Goal: Task Accomplishment & Management: Use online tool/utility

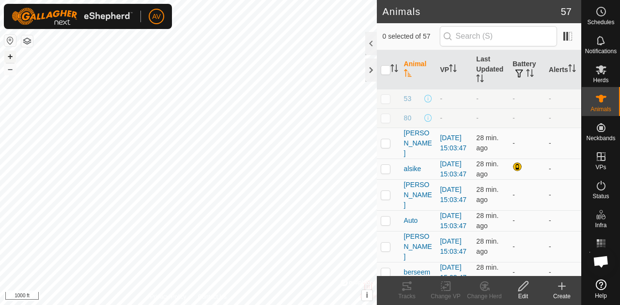
click at [8, 51] on button "+" at bounding box center [10, 57] width 12 height 12
click at [10, 54] on button "+" at bounding box center [10, 57] width 12 height 12
click at [588, 11] on div "Schedules" at bounding box center [600, 14] width 38 height 29
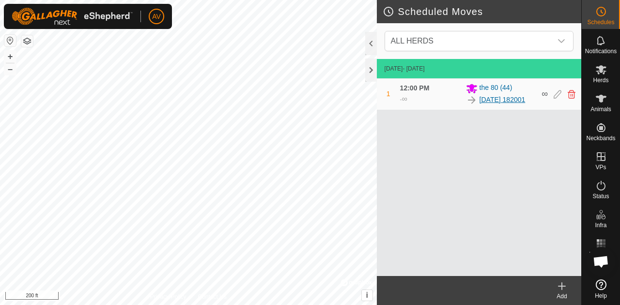
click at [500, 100] on link "[DATE] 182001" at bounding box center [502, 100] width 46 height 10
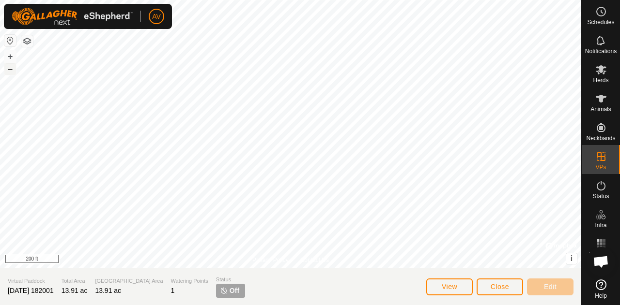
click at [10, 69] on button "–" at bounding box center [10, 69] width 12 height 12
click at [102, 305] on html "AV Schedules Notifications Herds Animals Neckbands VPs Status Infra Heatmap Hel…" at bounding box center [310, 152] width 620 height 305
click at [8, 56] on button "+" at bounding box center [10, 57] width 12 height 12
click at [13, 69] on button "–" at bounding box center [10, 69] width 12 height 12
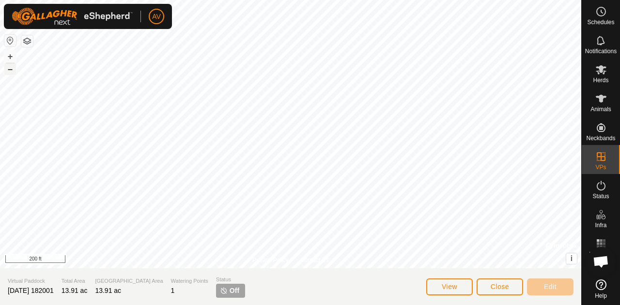
click at [13, 69] on button "–" at bounding box center [10, 69] width 12 height 12
click at [9, 57] on button "+" at bounding box center [10, 57] width 12 height 12
click at [193, 0] on html "AV Schedules Notifications Herds Animals Neckbands VPs Status Infra Heatmap Hel…" at bounding box center [310, 152] width 620 height 305
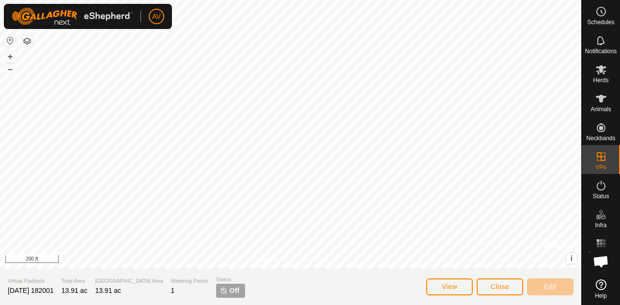
click at [229, 0] on html "AV Schedules Notifications Herds Animals Neckbands VPs Status Infra Heatmap Hel…" at bounding box center [310, 152] width 620 height 305
click at [6, 72] on button "–" at bounding box center [10, 69] width 12 height 12
click at [11, 69] on button "–" at bounding box center [10, 69] width 12 height 12
click at [14, 61] on button "+" at bounding box center [10, 57] width 12 height 12
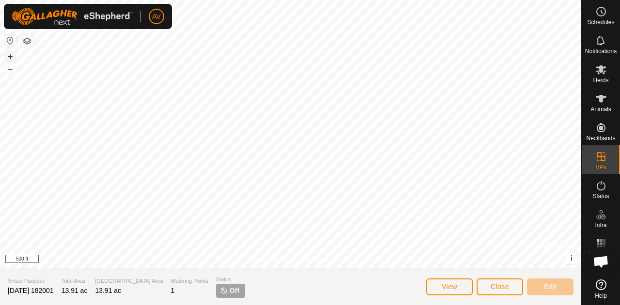
click at [14, 53] on button "+" at bounding box center [10, 57] width 12 height 12
click at [9, 60] on button "+" at bounding box center [10, 57] width 12 height 12
click at [5, 71] on button "–" at bounding box center [10, 69] width 12 height 12
click at [12, 56] on button "+" at bounding box center [10, 57] width 12 height 12
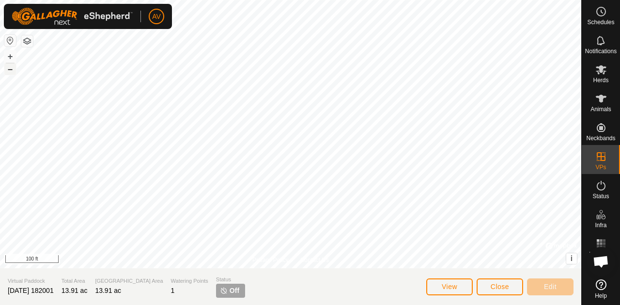
click at [10, 65] on button "–" at bounding box center [10, 69] width 12 height 12
click at [364, 0] on html "AV Schedules Notifications Herds Animals Neckbands VPs Status Infra Heatmap Hel…" at bounding box center [310, 152] width 620 height 305
click at [9, 74] on button "–" at bounding box center [10, 69] width 12 height 12
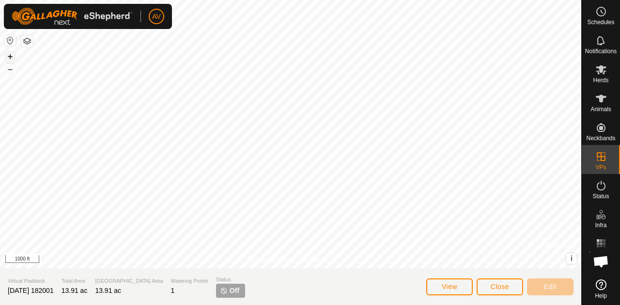
click at [15, 56] on button "+" at bounding box center [10, 57] width 12 height 12
click at [619, 0] on html "AV Schedules Notifications Herds Animals Neckbands VPs Status Infra Heatmap Hel…" at bounding box center [310, 152] width 620 height 305
click at [13, 55] on button "+" at bounding box center [10, 57] width 12 height 12
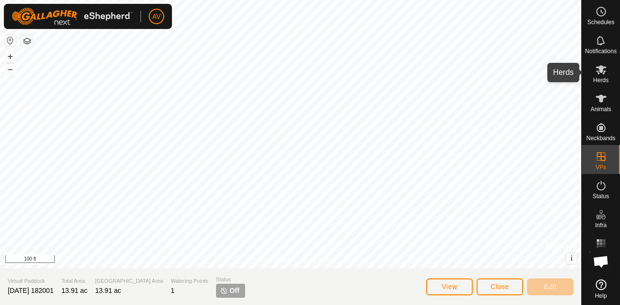
click at [610, 77] on div "Herds" at bounding box center [600, 72] width 38 height 29
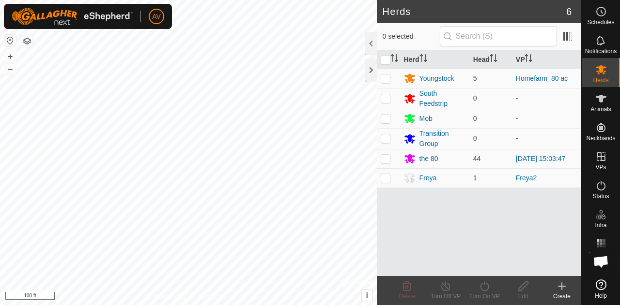
click at [438, 176] on div "Freya" at bounding box center [434, 178] width 61 height 12
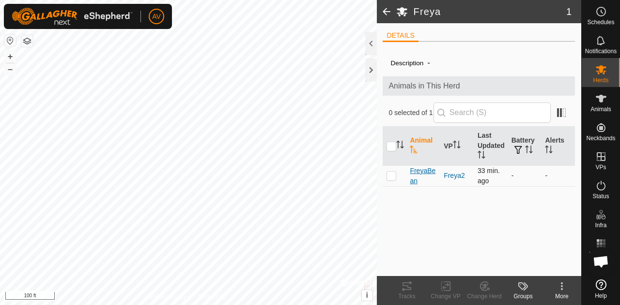
click at [421, 172] on span "FreyaBean" at bounding box center [423, 176] width 26 height 20
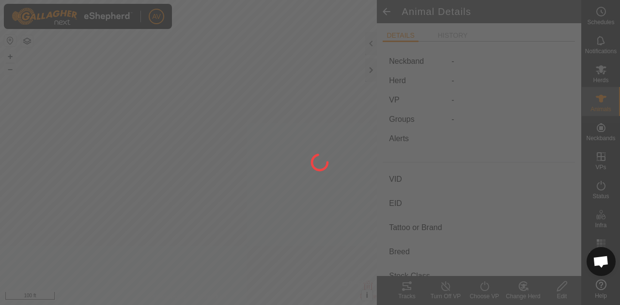
type input "FreyaBean"
type input "-"
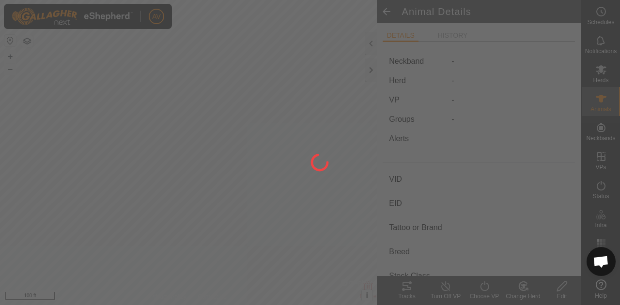
type input "-"
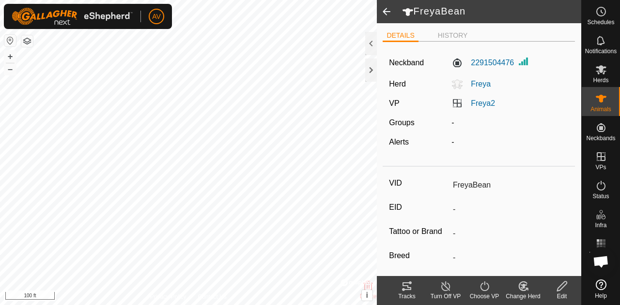
click at [401, 286] on icon at bounding box center [407, 287] width 12 height 12
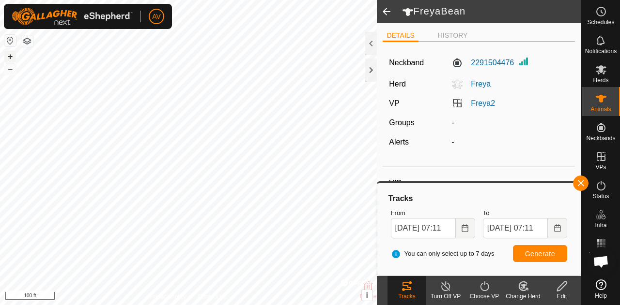
click at [9, 60] on button "+" at bounding box center [10, 57] width 12 height 12
click at [142, 305] on html "AV Schedules Notifications Herds Animals Neckbands VPs Status Infra Heatmap Hel…" at bounding box center [310, 152] width 620 height 305
click at [467, 227] on icon "Choose Date" at bounding box center [465, 229] width 8 height 8
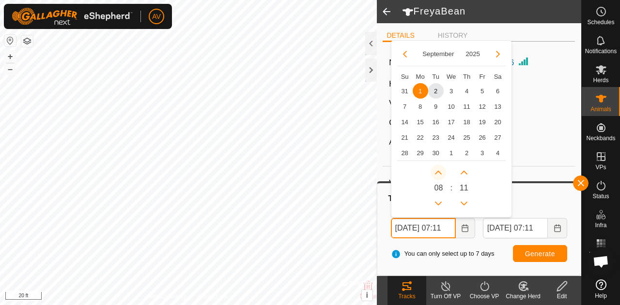
click at [440, 175] on button "Next Hour" at bounding box center [437, 172] width 15 height 15
click at [441, 176] on span "Next Hour" at bounding box center [441, 176] width 0 height 0
click at [440, 175] on button "Next Hour" at bounding box center [437, 172] width 15 height 15
click at [440, 175] on icon "Next Hour" at bounding box center [438, 173] width 8 height 8
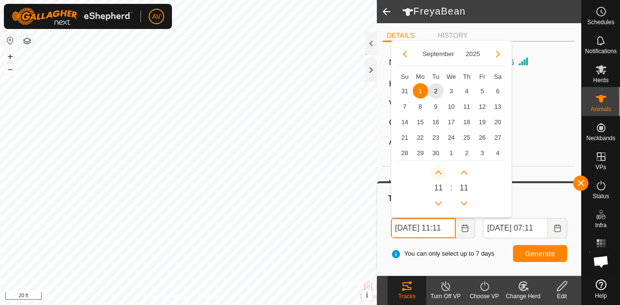
click at [440, 175] on icon "Next Hour" at bounding box center [438, 173] width 8 height 8
click at [440, 175] on button "Next Hour" at bounding box center [437, 172] width 15 height 15
click at [440, 175] on icon "Next Hour" at bounding box center [438, 173] width 8 height 8
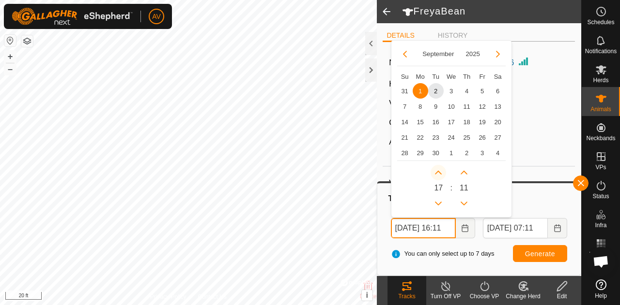
click at [440, 175] on icon "Next Hour" at bounding box center [438, 173] width 8 height 8
click at [440, 175] on button "Next Hour" at bounding box center [437, 172] width 15 height 15
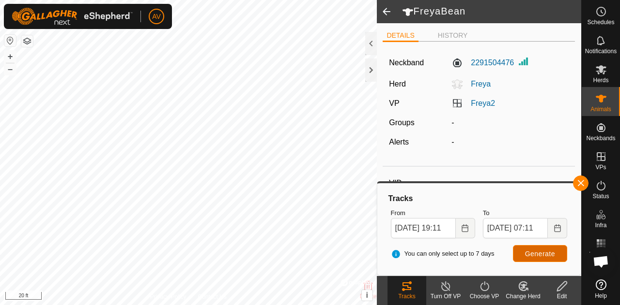
click at [536, 257] on span "Generate" at bounding box center [540, 254] width 30 height 8
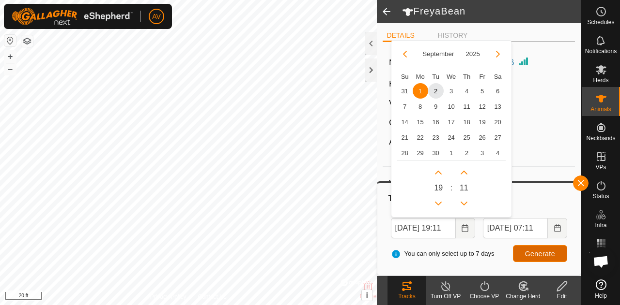
scroll to position [0, 0]
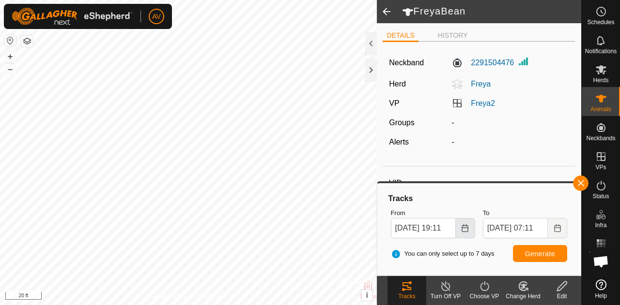
click at [468, 231] on icon "Choose Date" at bounding box center [465, 229] width 6 height 8
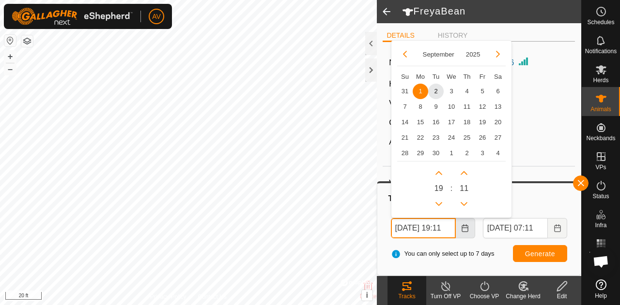
scroll to position [0, 10]
click at [434, 167] on button "Next Hour" at bounding box center [437, 172] width 15 height 15
click at [435, 168] on span "Next Hour" at bounding box center [435, 168] width 0 height 0
click at [434, 167] on button "Next Hour" at bounding box center [437, 172] width 15 height 15
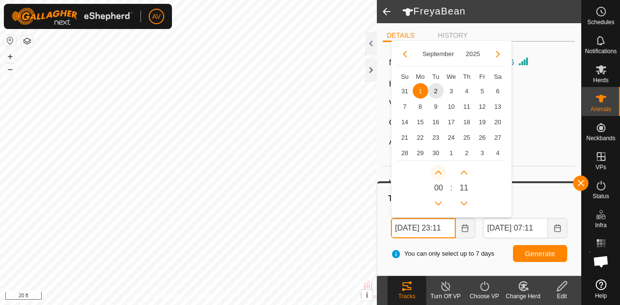
click at [434, 167] on button "Next Hour" at bounding box center [437, 172] width 15 height 15
click at [440, 206] on button "Previous Hour" at bounding box center [437, 203] width 15 height 15
click at [441, 207] on span "Previous Hour" at bounding box center [441, 207] width 0 height 0
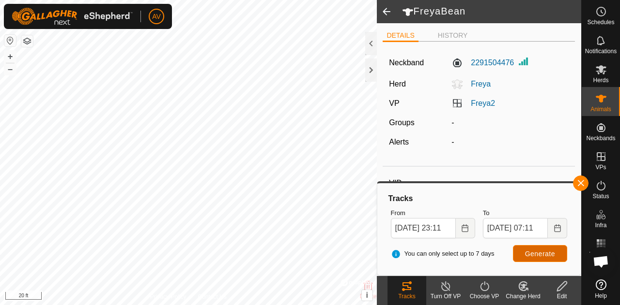
click at [534, 248] on button "Generate" at bounding box center [540, 253] width 54 height 17
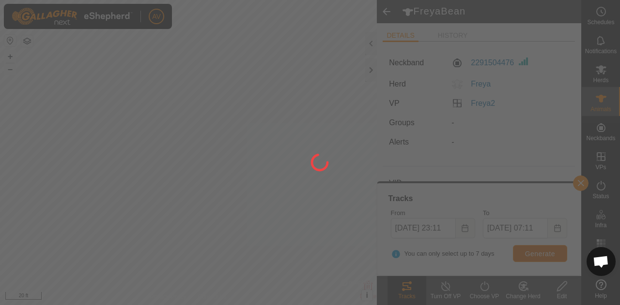
scroll to position [0, 0]
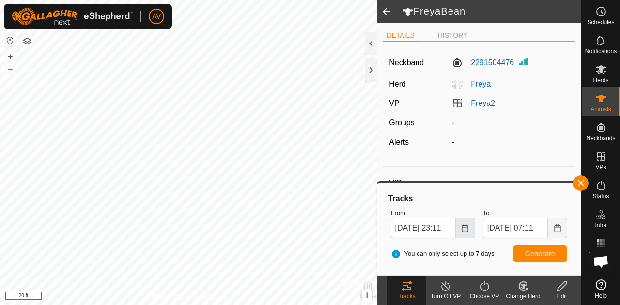
click at [465, 230] on icon "Choose Date" at bounding box center [465, 229] width 8 height 8
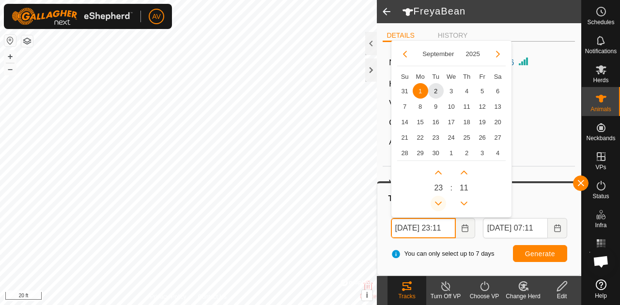
click at [436, 201] on button "Previous Hour" at bounding box center [437, 203] width 15 height 15
click at [437, 202] on span "Previous Hour" at bounding box center [437, 202] width 0 height 0
click at [436, 201] on button "Previous Hour" at bounding box center [437, 203] width 15 height 15
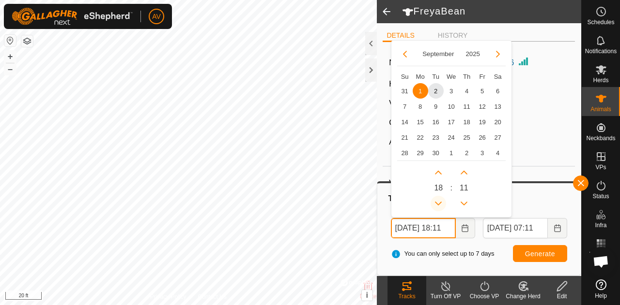
click at [436, 201] on button "Previous Hour" at bounding box center [437, 203] width 15 height 15
click at [436, 201] on icon "Previous Hour" at bounding box center [438, 204] width 8 height 8
click at [436, 201] on button "Previous Hour" at bounding box center [437, 203] width 15 height 15
click at [436, 201] on icon "Previous Hour" at bounding box center [438, 204] width 8 height 8
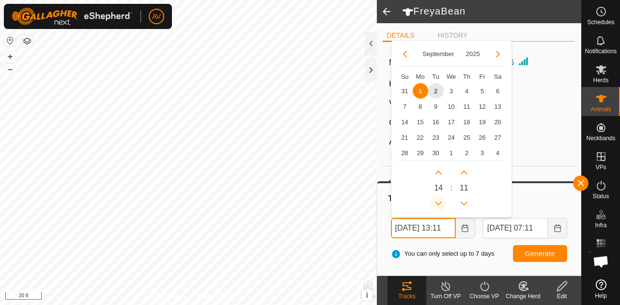
click at [436, 201] on icon "Previous Hour" at bounding box center [438, 204] width 8 height 8
click at [436, 201] on button "Previous Hour" at bounding box center [437, 203] width 15 height 15
click at [436, 201] on icon "Previous Hour" at bounding box center [438, 204] width 8 height 8
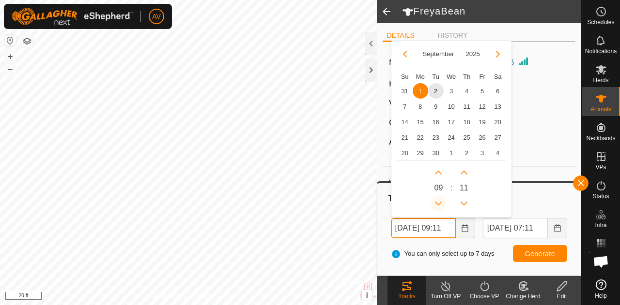
click at [436, 201] on icon "Previous Hour" at bounding box center [438, 204] width 8 height 8
click at [436, 201] on button "Previous Hour" at bounding box center [437, 203] width 15 height 15
type input "[DATE] 07:11"
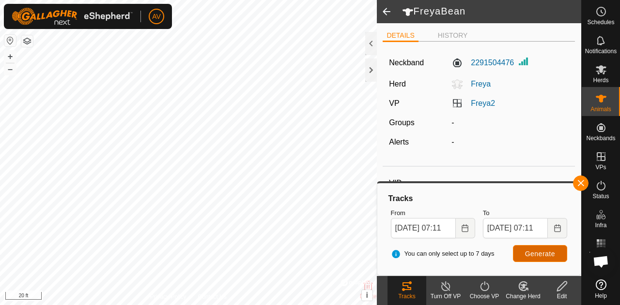
click at [558, 254] on button "Generate" at bounding box center [540, 253] width 54 height 17
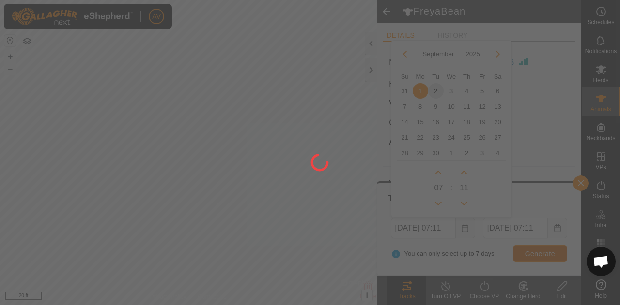
scroll to position [0, 0]
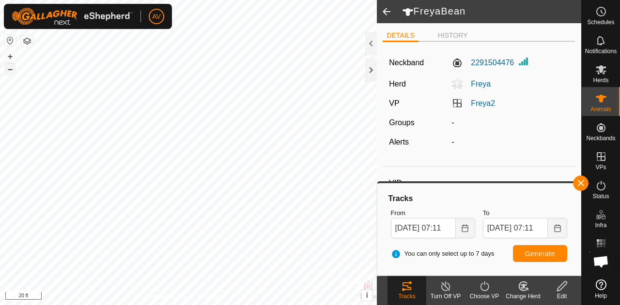
click at [10, 69] on button "–" at bounding box center [10, 69] width 12 height 12
click at [13, 66] on button "–" at bounding box center [10, 69] width 12 height 12
click at [10, 55] on button "+" at bounding box center [10, 57] width 12 height 12
click at [8, 52] on button "+" at bounding box center [10, 57] width 12 height 12
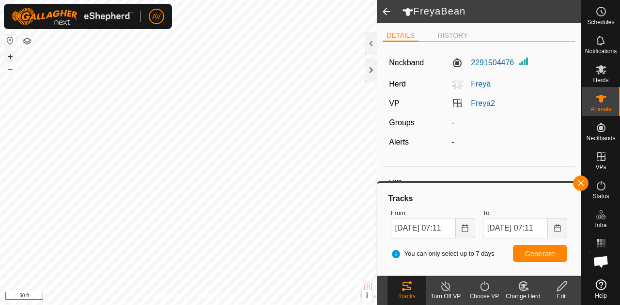
click at [8, 52] on button "+" at bounding box center [10, 57] width 12 height 12
click at [9, 52] on button "+" at bounding box center [10, 57] width 12 height 12
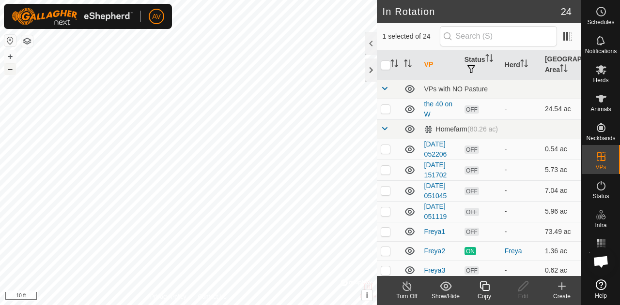
click at [10, 72] on button "–" at bounding box center [10, 69] width 12 height 12
click at [602, 106] on es-animals-svg-icon at bounding box center [600, 98] width 17 height 15
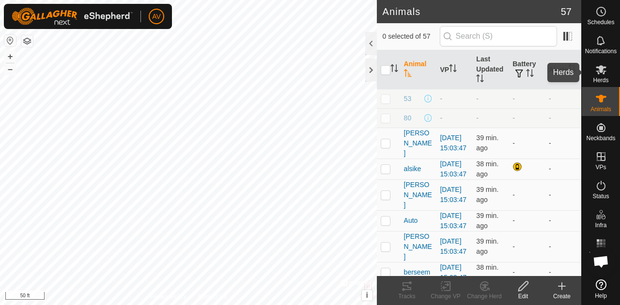
click at [605, 76] on es-mob-svg-icon at bounding box center [600, 69] width 17 height 15
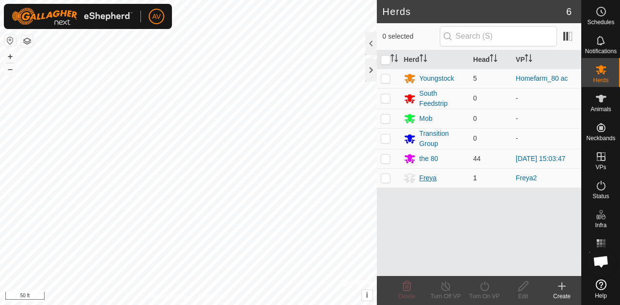
click at [429, 174] on div "Freya" at bounding box center [427, 178] width 17 height 10
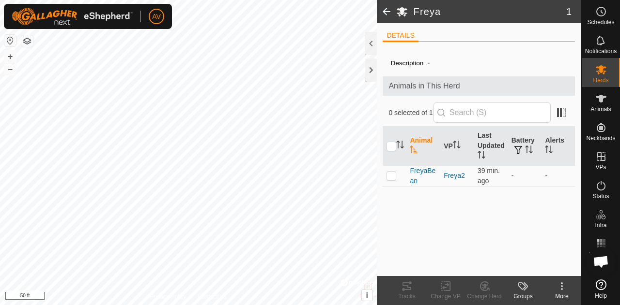
click at [429, 174] on span "FreyaBean" at bounding box center [423, 176] width 26 height 20
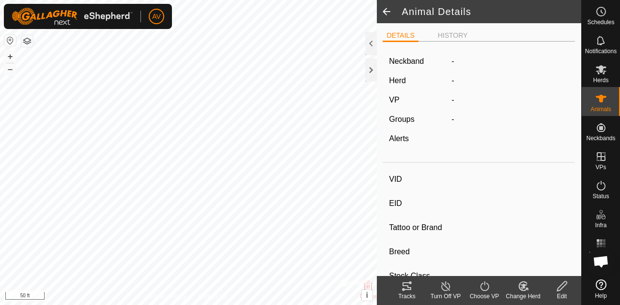
type input "FreyaBean"
type input "-"
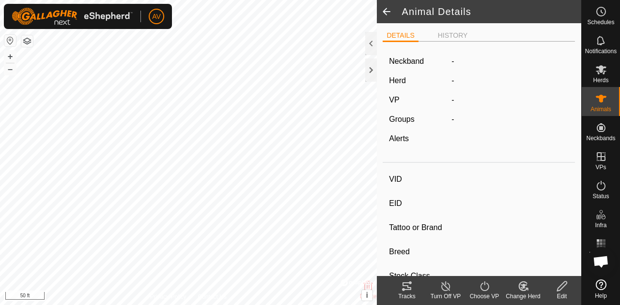
type input "-"
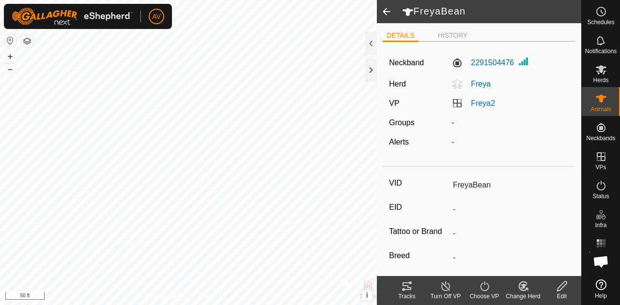
click at [401, 291] on icon at bounding box center [407, 287] width 12 height 12
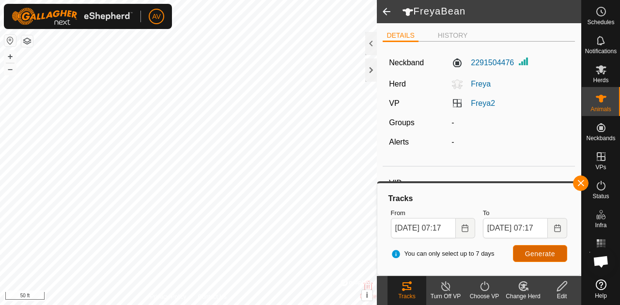
click at [540, 260] on button "Generate" at bounding box center [540, 253] width 54 height 17
